Goal: Task Accomplishment & Management: Manage account settings

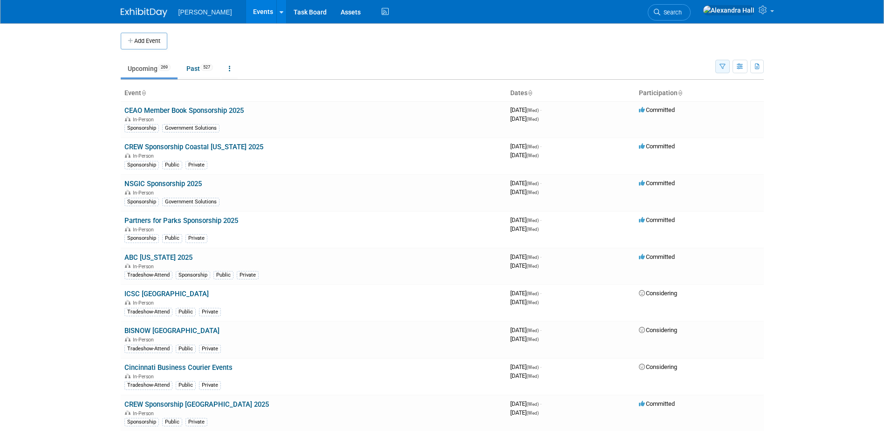
click at [721, 67] on icon "button" at bounding box center [723, 67] width 6 height 6
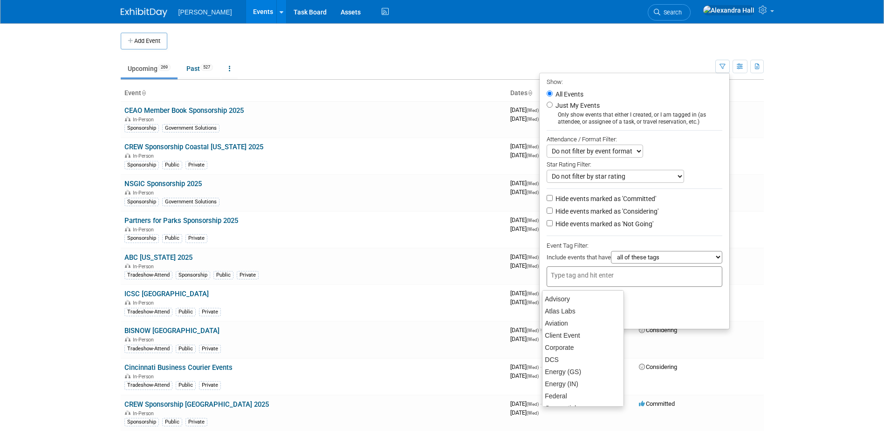
click at [565, 285] on div at bounding box center [635, 276] width 176 height 21
click at [569, 337] on div "GS APAC" at bounding box center [583, 338] width 82 height 13
type input "GS APAC"
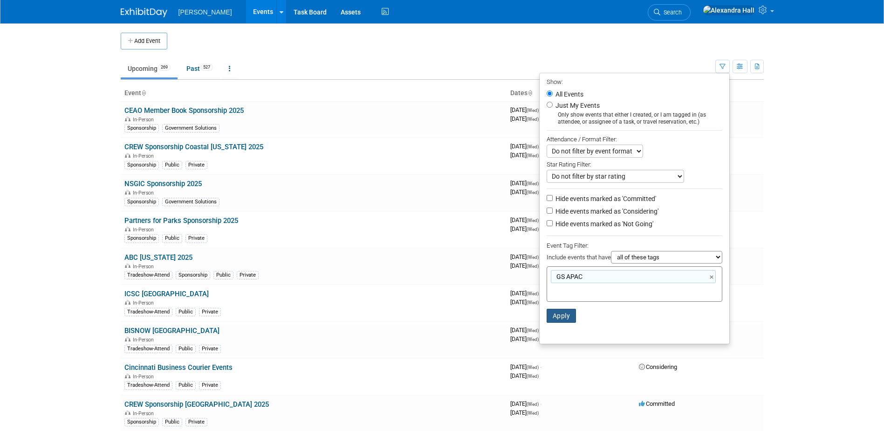
click at [559, 317] on button "Apply" at bounding box center [562, 316] width 30 height 14
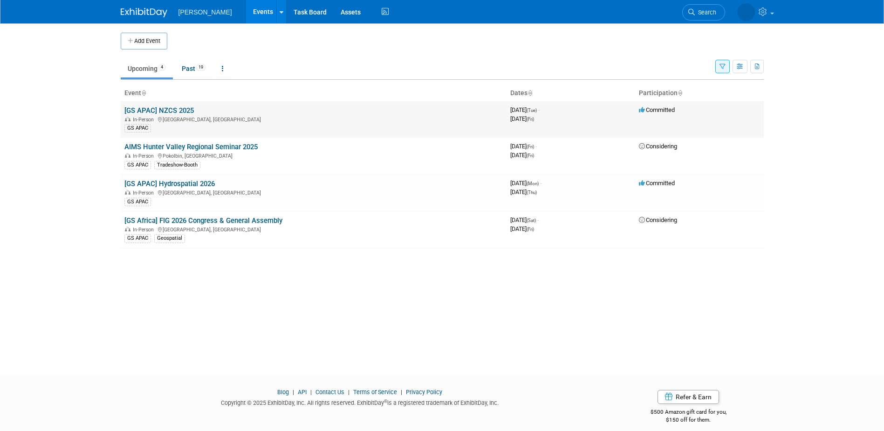
click at [158, 107] on link "[GS APAC] NZCS 2025" at bounding box center [158, 110] width 69 height 8
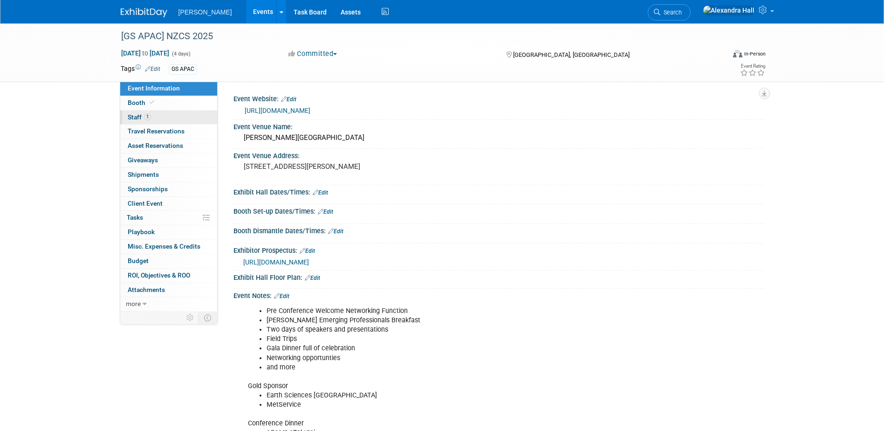
click at [186, 115] on link "1 Staff 1" at bounding box center [168, 117] width 97 height 14
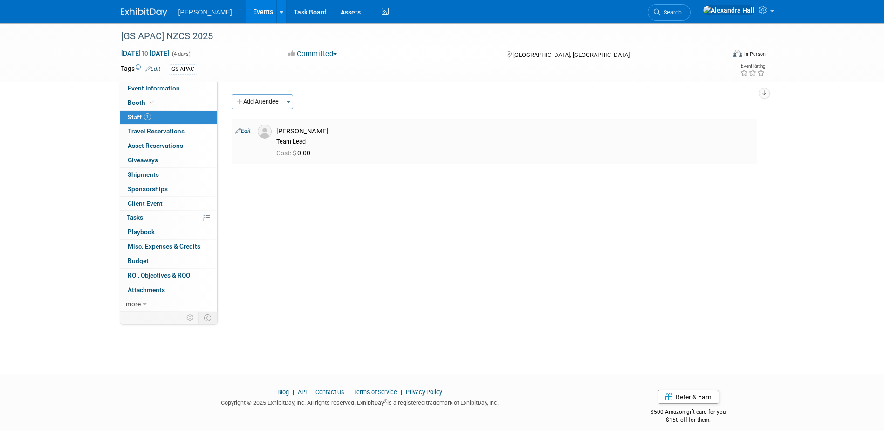
click at [249, 131] on link "Edit" at bounding box center [242, 131] width 15 height 7
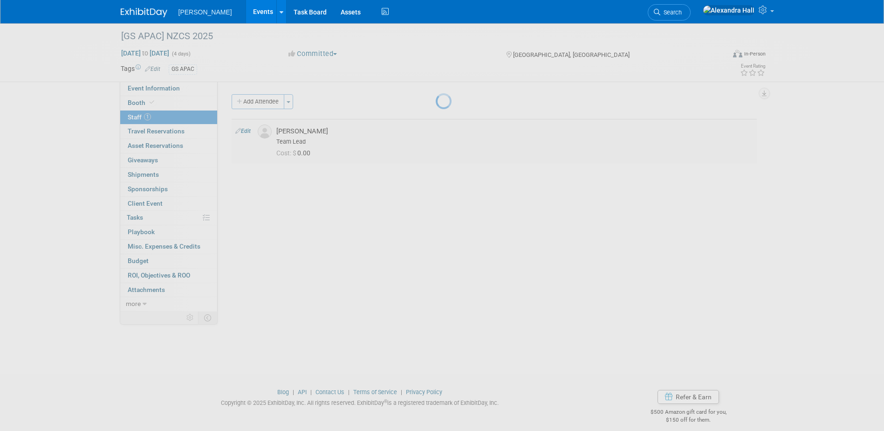
select select "d3c13421-925c-4eab-aaa1-4320e08fda31"
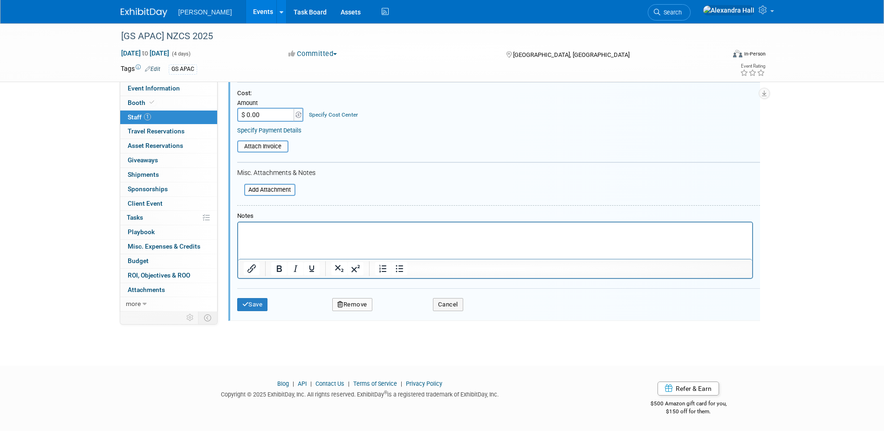
scroll to position [164, 0]
drag, startPoint x: 355, startPoint y: 308, endPoint x: 350, endPoint y: 306, distance: 5.9
click at [355, 308] on button "Remove" at bounding box center [352, 304] width 40 height 13
click at [409, 316] on link "Yes" at bounding box center [403, 312] width 27 height 15
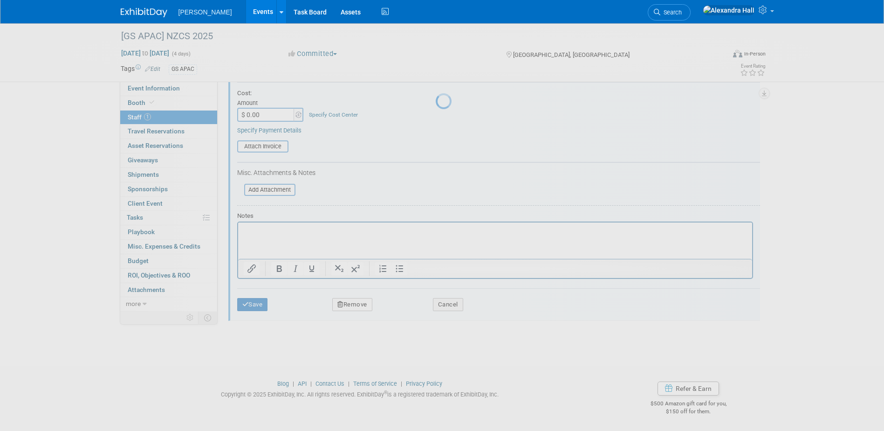
scroll to position [8, 0]
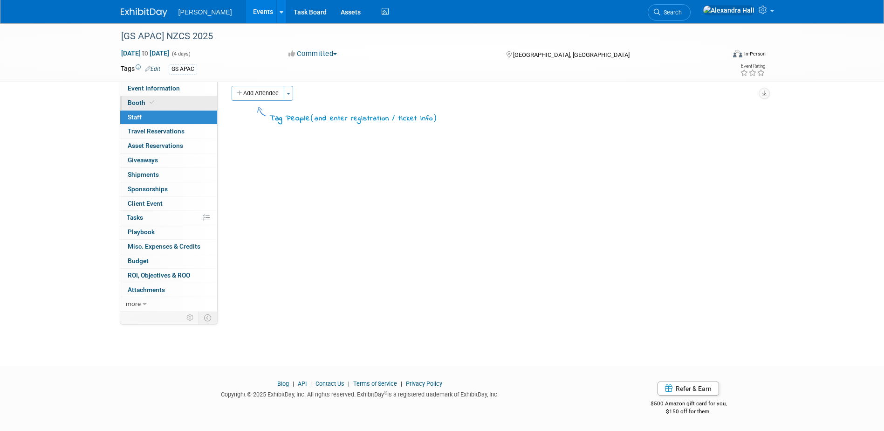
click at [142, 103] on span "Booth" at bounding box center [142, 102] width 28 height 7
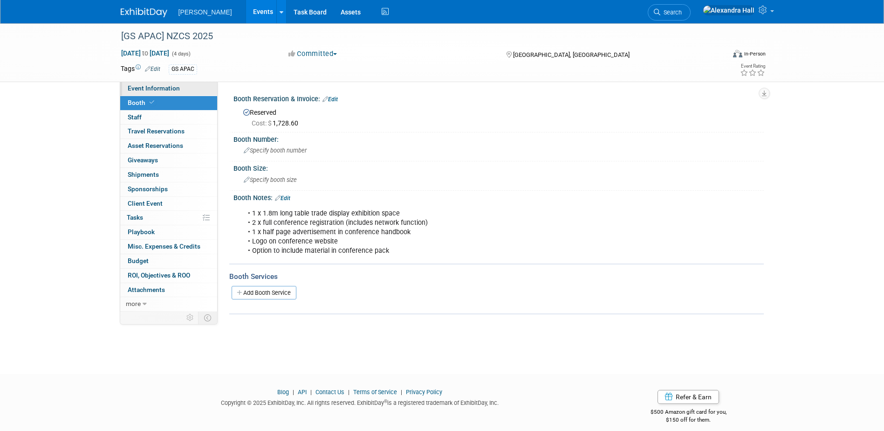
click at [145, 90] on span "Event Information" at bounding box center [154, 87] width 52 height 7
